Goal: Task Accomplishment & Management: Use online tool/utility

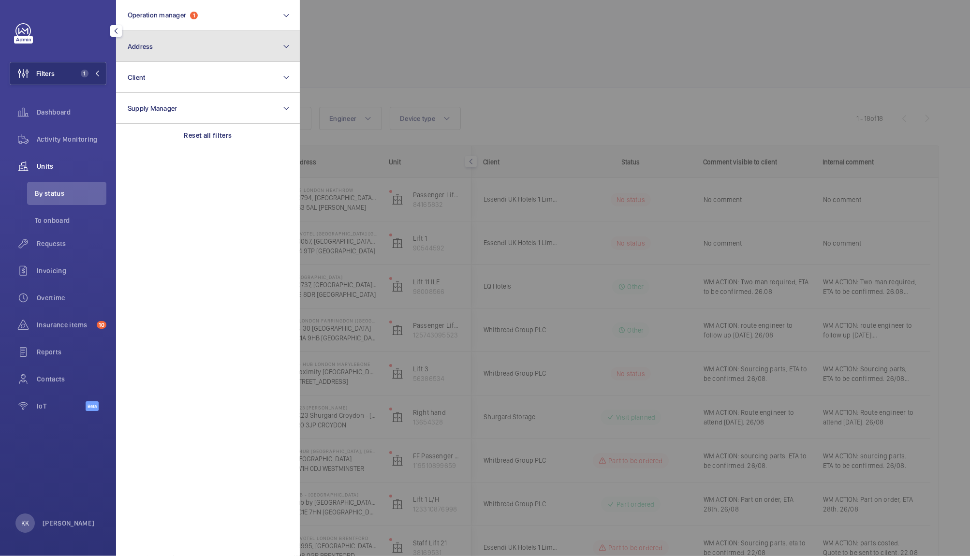
click at [181, 43] on button "Address" at bounding box center [208, 46] width 184 height 31
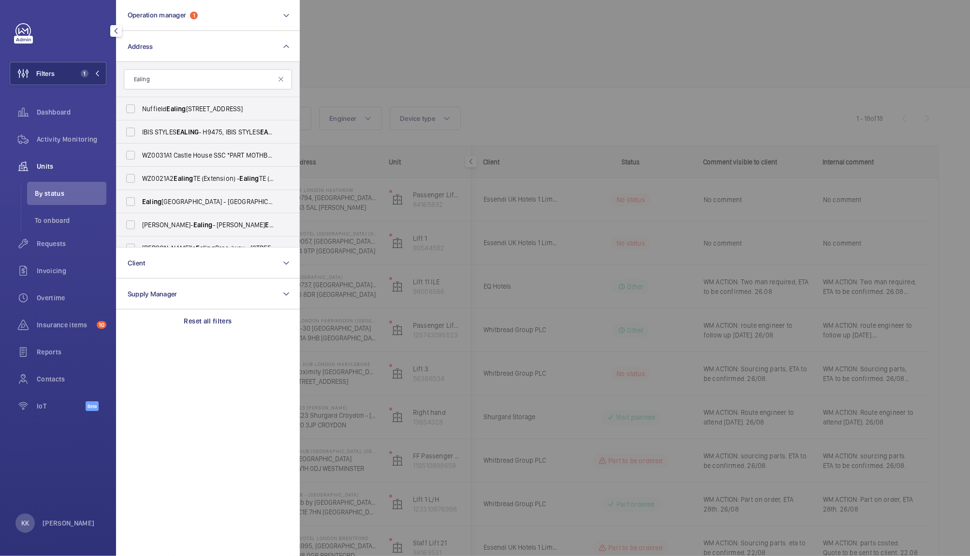
scroll to position [12, 0]
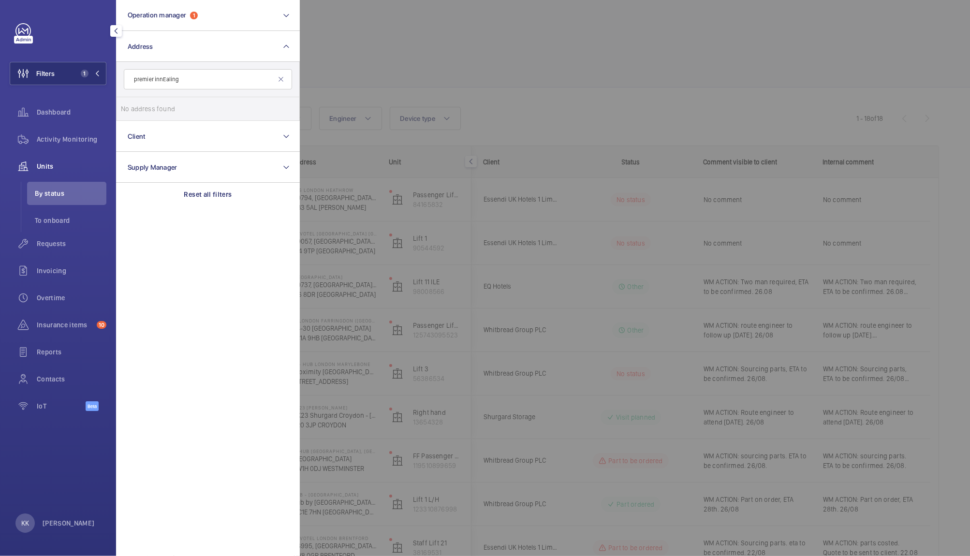
type input "premier inn Ealing"
click at [189, 79] on input "premier inn Ealing" at bounding box center [208, 79] width 168 height 20
drag, startPoint x: 189, startPoint y: 79, endPoint x: 0, endPoint y: 65, distance: 189.0
click at [0, 65] on div "Filters 1 Operation manager 1 Address premier inn Ealing No address found Reset…" at bounding box center [58, 278] width 116 height 556
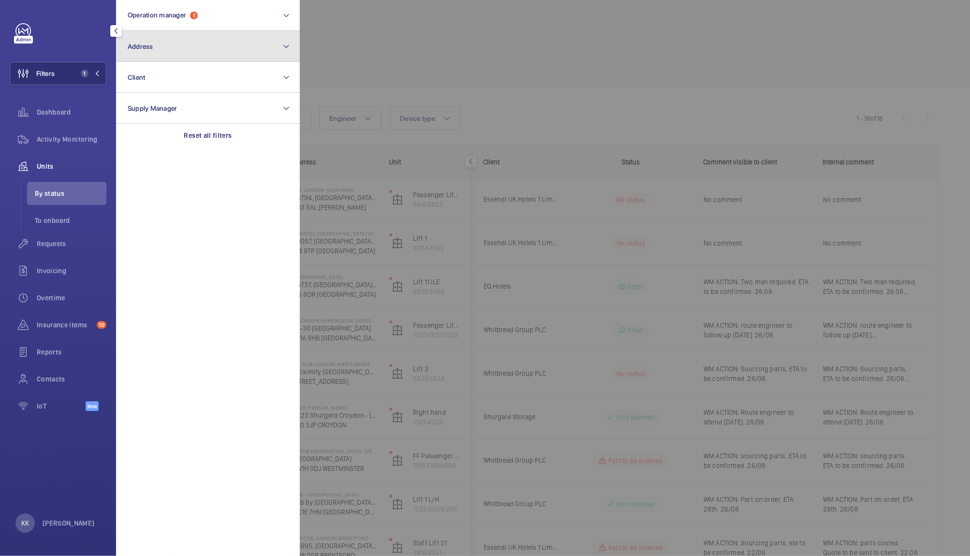
click at [242, 49] on button "Address" at bounding box center [208, 46] width 184 height 31
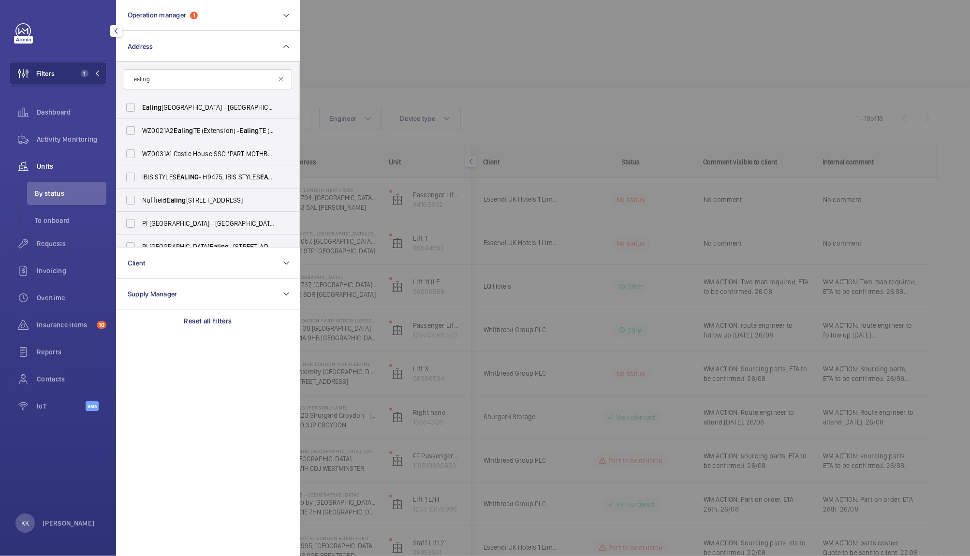
scroll to position [82, 0]
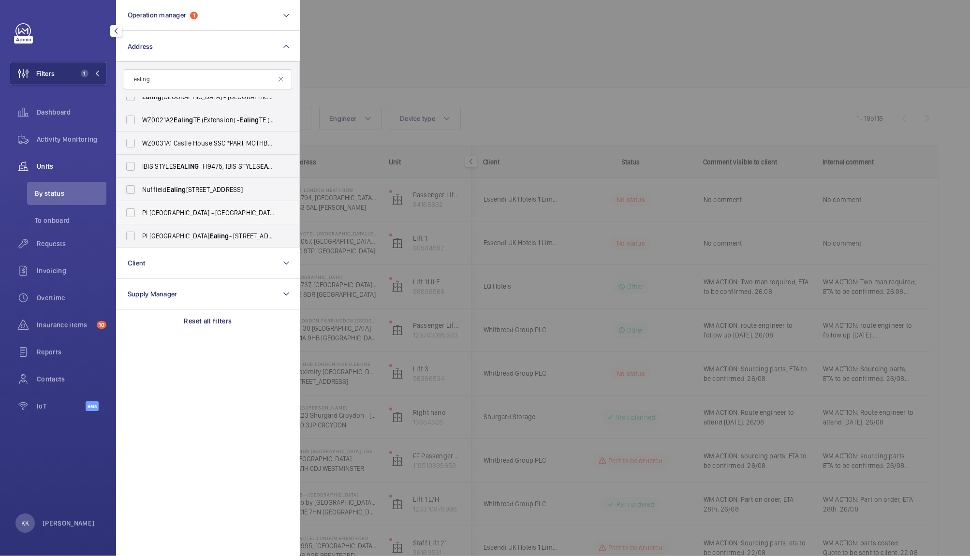
type input "ealing"
click at [191, 209] on span "PI [GEOGRAPHIC_DATA] - [GEOGRAPHIC_DATA], [STREET_ADDRESS]" at bounding box center [208, 213] width 133 height 10
click at [140, 209] on input "PI [GEOGRAPHIC_DATA] - [GEOGRAPHIC_DATA], [STREET_ADDRESS]" at bounding box center [130, 212] width 19 height 19
checkbox input "true"
click at [201, 234] on span "PI London Ealing - [STREET_ADDRESS]" at bounding box center [208, 236] width 133 height 10
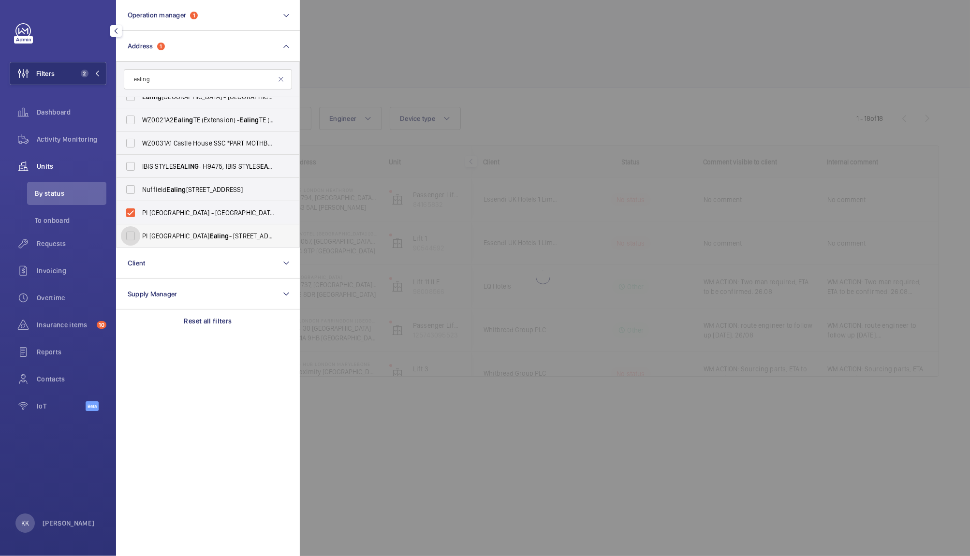
click at [140, 234] on input "PI London Ealing - [STREET_ADDRESS]" at bounding box center [130, 235] width 19 height 19
click at [201, 234] on span "PI London Ealing - [STREET_ADDRESS]" at bounding box center [208, 236] width 133 height 10
click at [140, 234] on input "PI London Ealing - [STREET_ADDRESS]" at bounding box center [130, 235] width 19 height 19
click at [127, 228] on label "PI London Ealing - [STREET_ADDRESS]" at bounding box center [200, 235] width 168 height 23
click at [127, 228] on input "PI London Ealing - [STREET_ADDRESS]" at bounding box center [130, 235] width 19 height 19
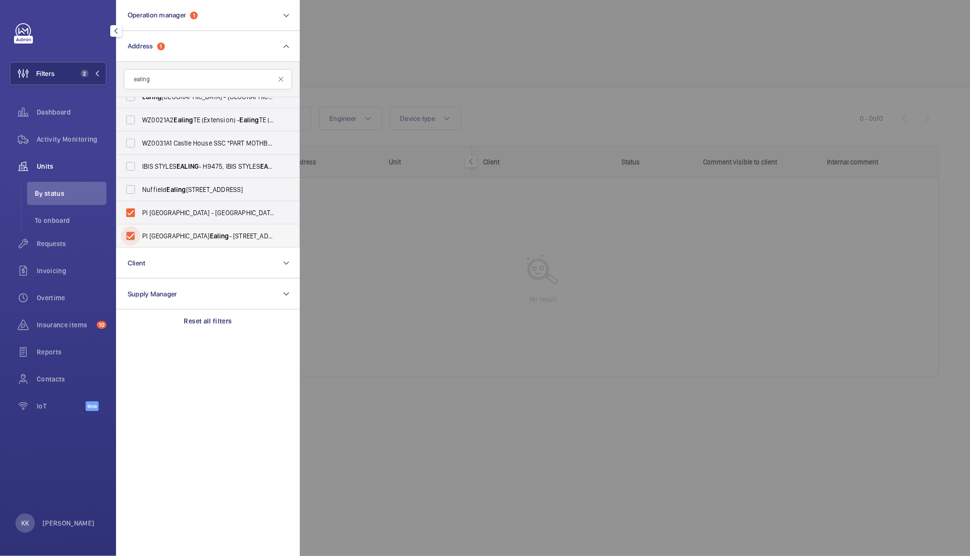
checkbox input "true"
click at [481, 132] on div at bounding box center [785, 278] width 970 height 556
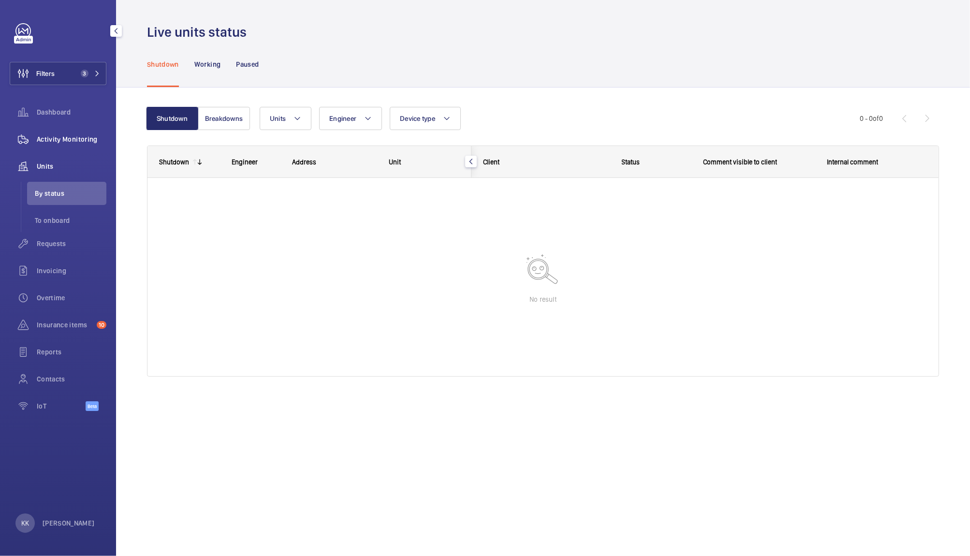
click at [82, 137] on span "Activity Monitoring" at bounding box center [72, 139] width 70 height 10
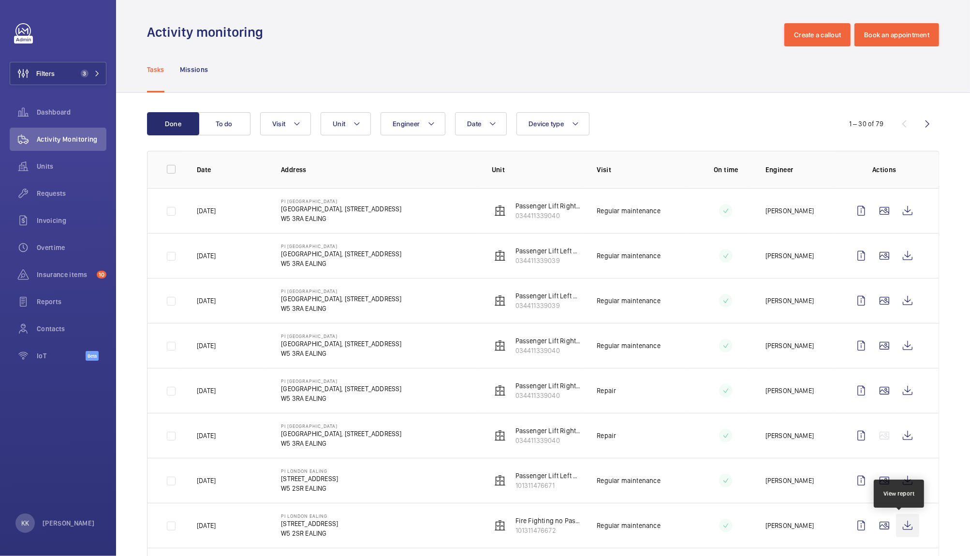
click at [897, 527] on wm-front-icon-button at bounding box center [907, 525] width 23 height 23
click at [42, 79] on span "Filters" at bounding box center [32, 73] width 44 height 23
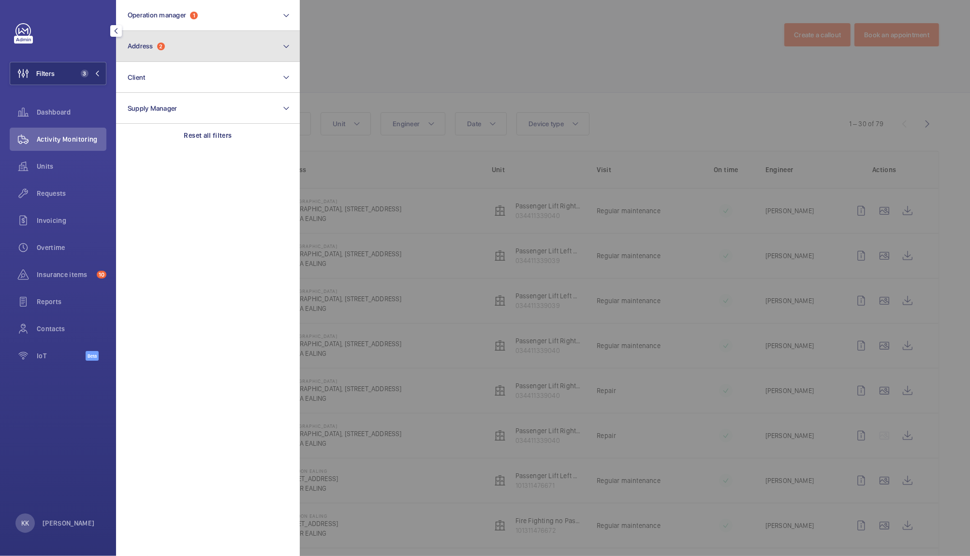
click at [147, 51] on button "Address 2" at bounding box center [208, 46] width 184 height 31
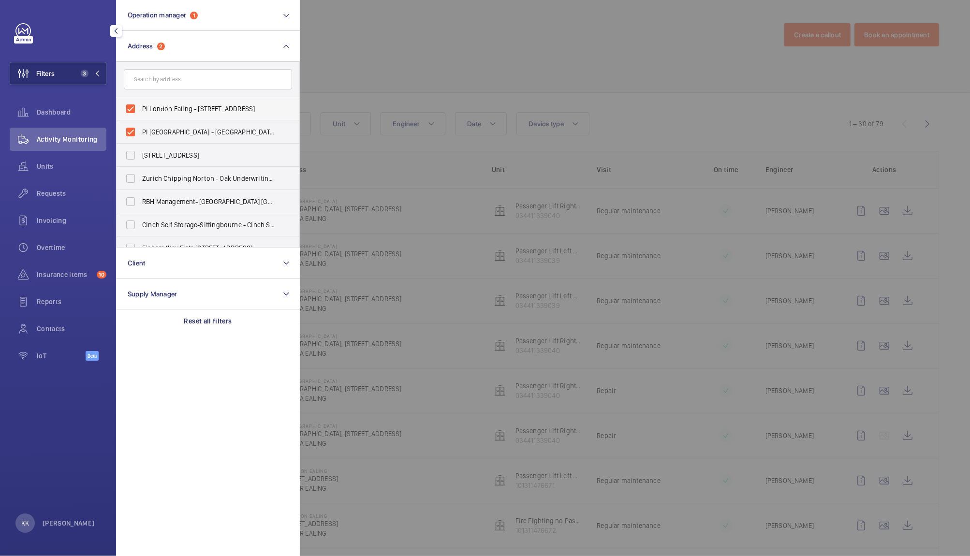
click at [194, 112] on span "PI London Ealing - [STREET_ADDRESS]" at bounding box center [208, 109] width 133 height 10
click at [140, 112] on input "PI London Ealing - [STREET_ADDRESS]" at bounding box center [130, 108] width 19 height 19
checkbox input "false"
click at [197, 131] on span "PI [GEOGRAPHIC_DATA] - [GEOGRAPHIC_DATA], [STREET_ADDRESS]" at bounding box center [208, 132] width 133 height 10
click at [140, 131] on input "PI [GEOGRAPHIC_DATA] - [GEOGRAPHIC_DATA], [STREET_ADDRESS]" at bounding box center [130, 131] width 19 height 19
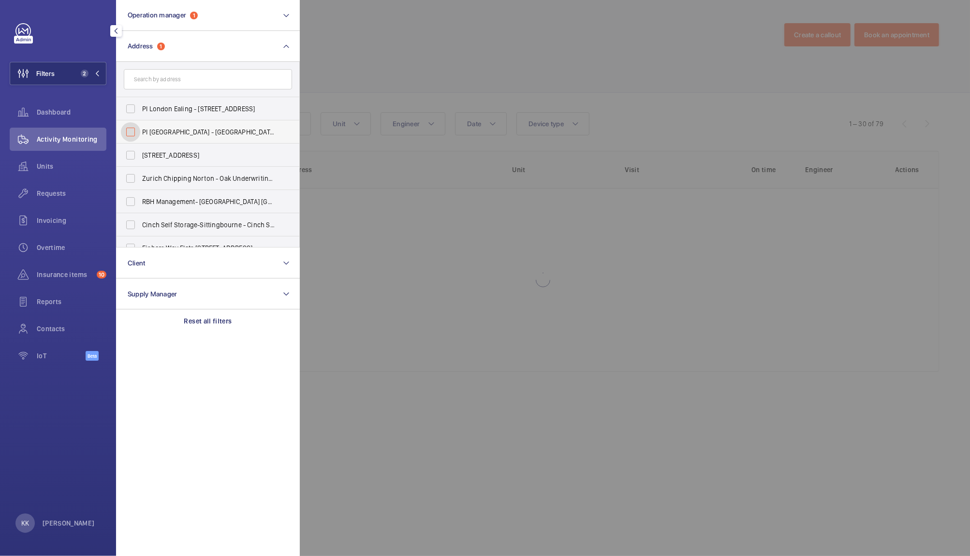
checkbox input "false"
click at [362, 75] on div at bounding box center [785, 278] width 970 height 556
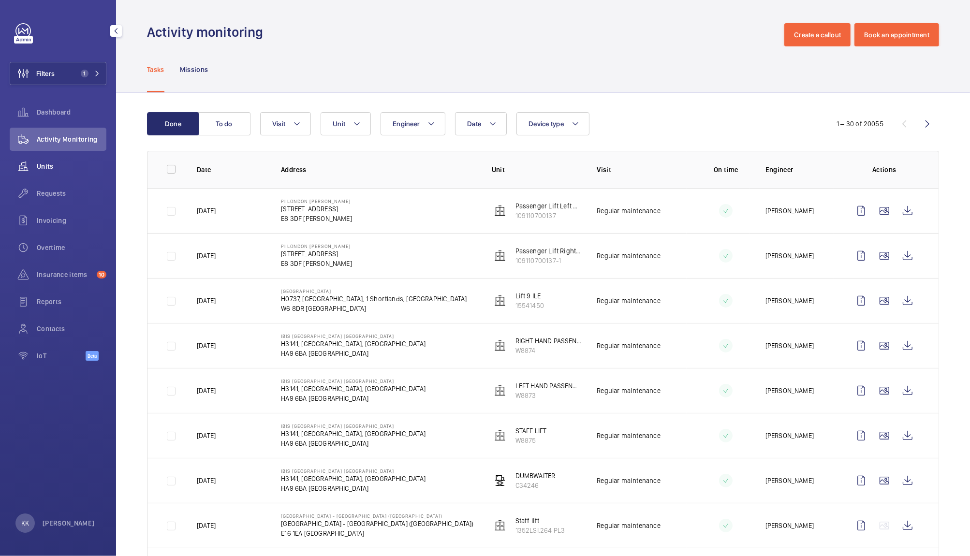
click at [66, 158] on div "Units" at bounding box center [58, 166] width 97 height 23
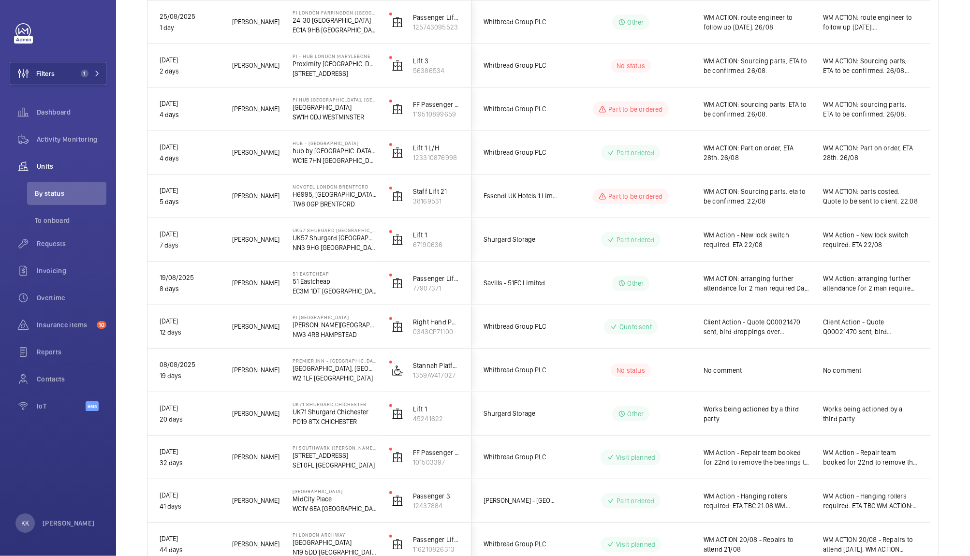
scroll to position [314, 0]
